Goal: Check status: Check status

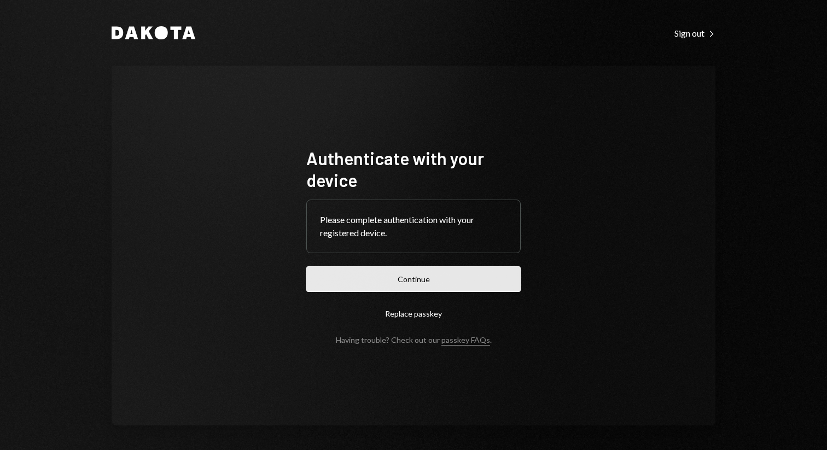
click at [488, 277] on button "Continue" at bounding box center [413, 279] width 214 height 26
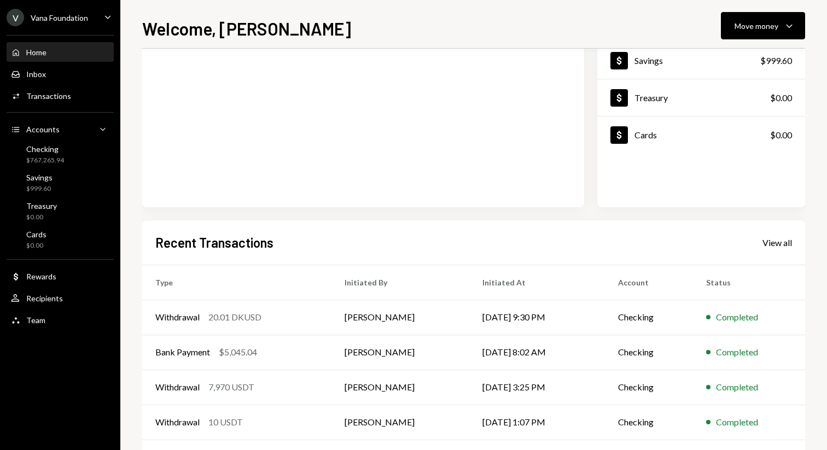
scroll to position [116, 0]
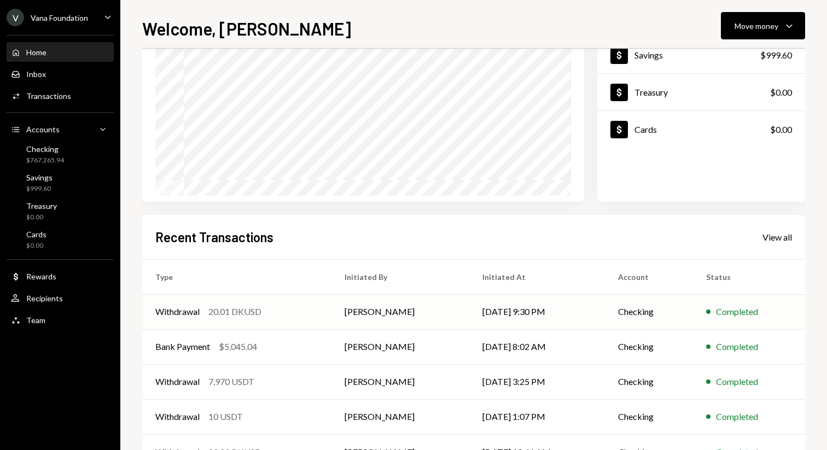
click at [554, 308] on td "[DATE] 9:30 PM" at bounding box center [537, 311] width 136 height 35
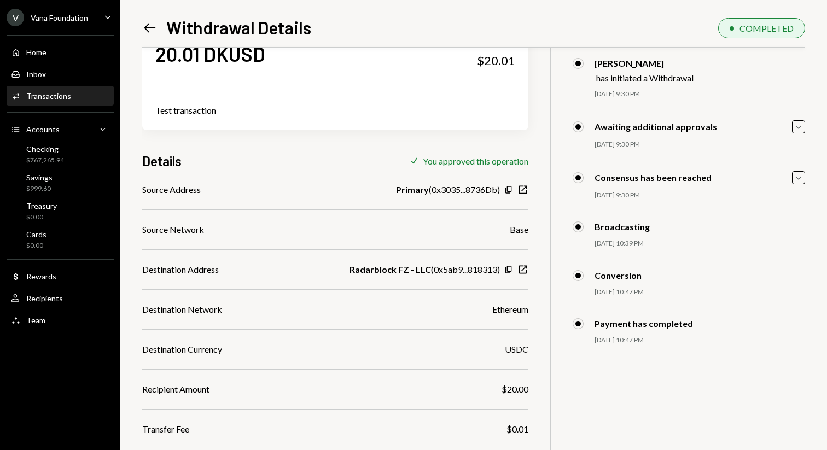
scroll to position [108, 0]
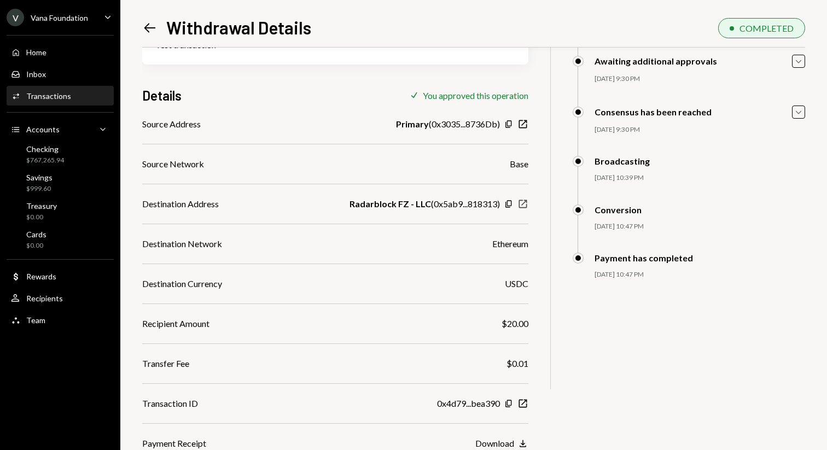
click at [523, 200] on icon "New Window" at bounding box center [522, 203] width 11 height 11
click at [523, 205] on icon "New Window" at bounding box center [522, 203] width 11 height 11
